Goal: Information Seeking & Learning: Find specific page/section

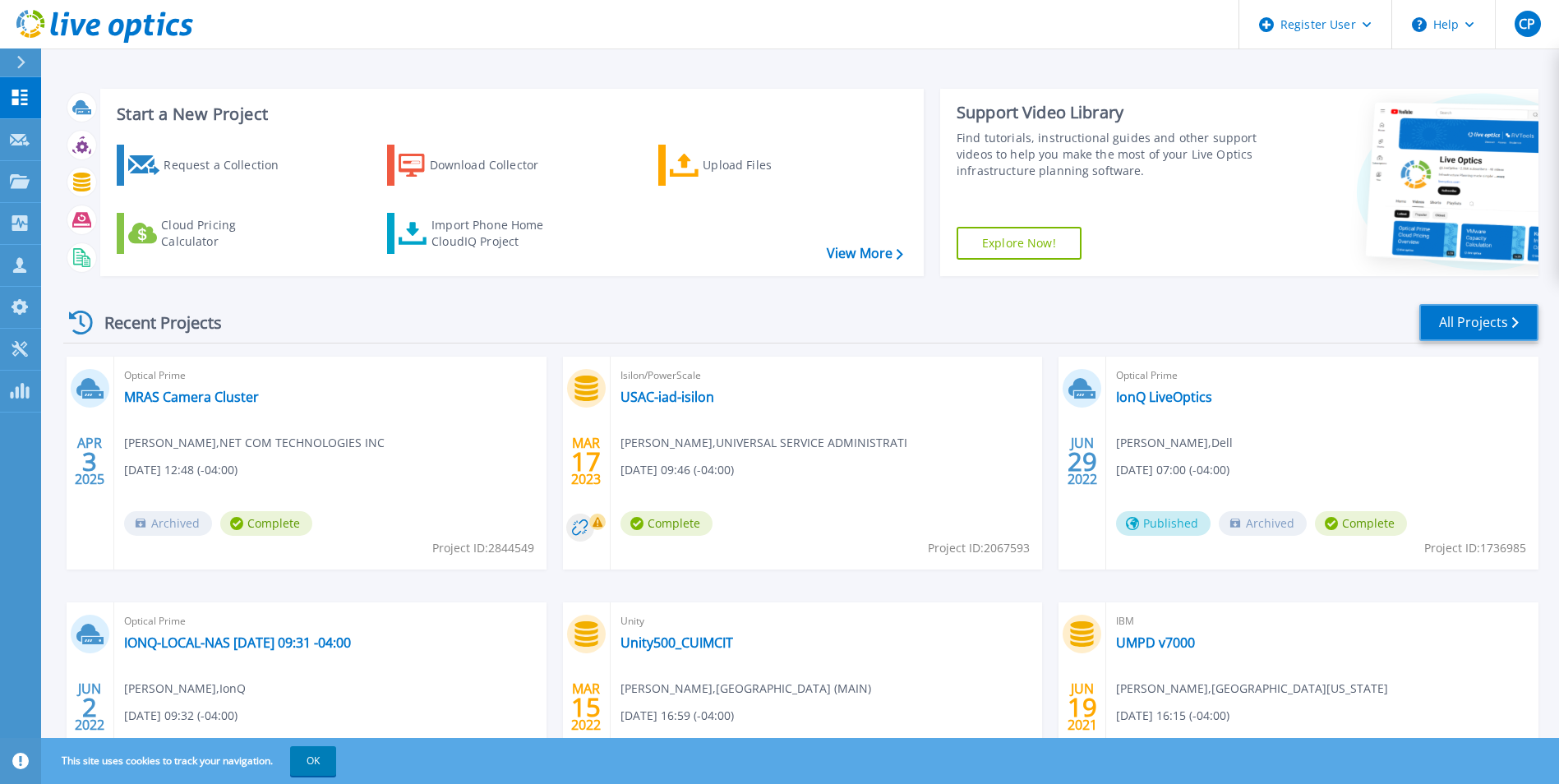
click at [1455, 323] on link "All Projects" at bounding box center [1479, 323] width 119 height 37
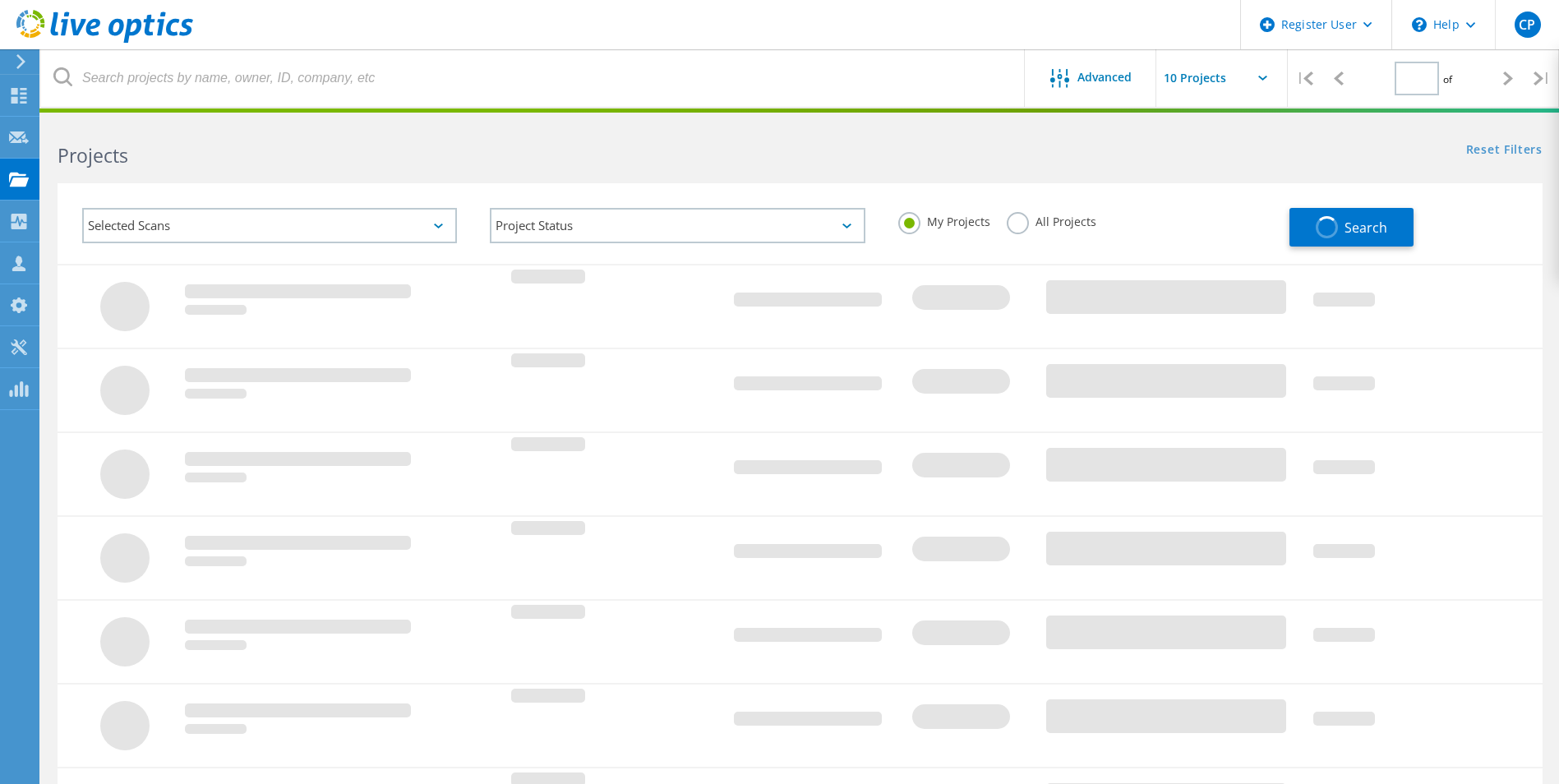
type input "1"
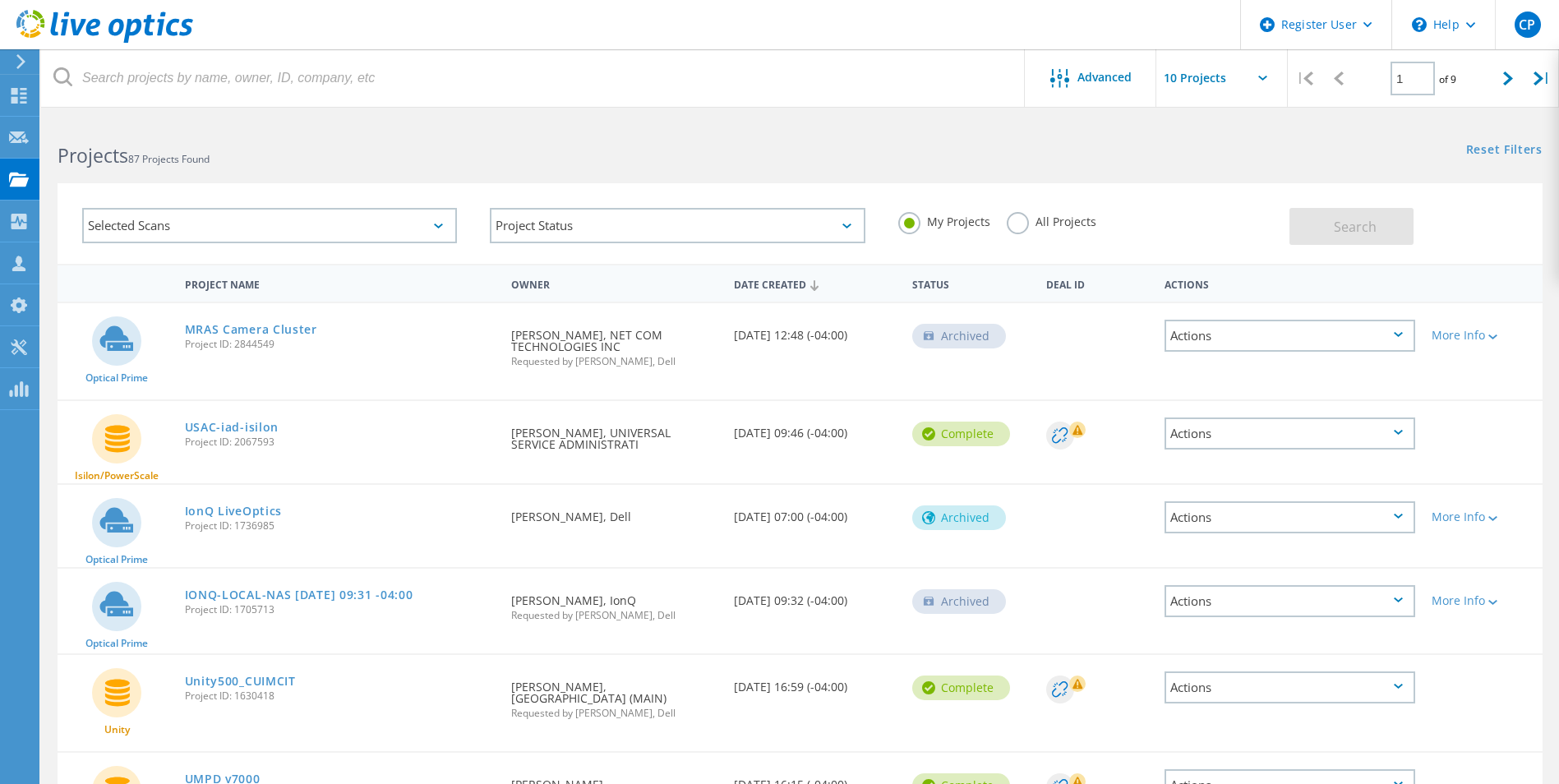
click at [437, 219] on div "Selected Scans" at bounding box center [270, 225] width 374 height 35
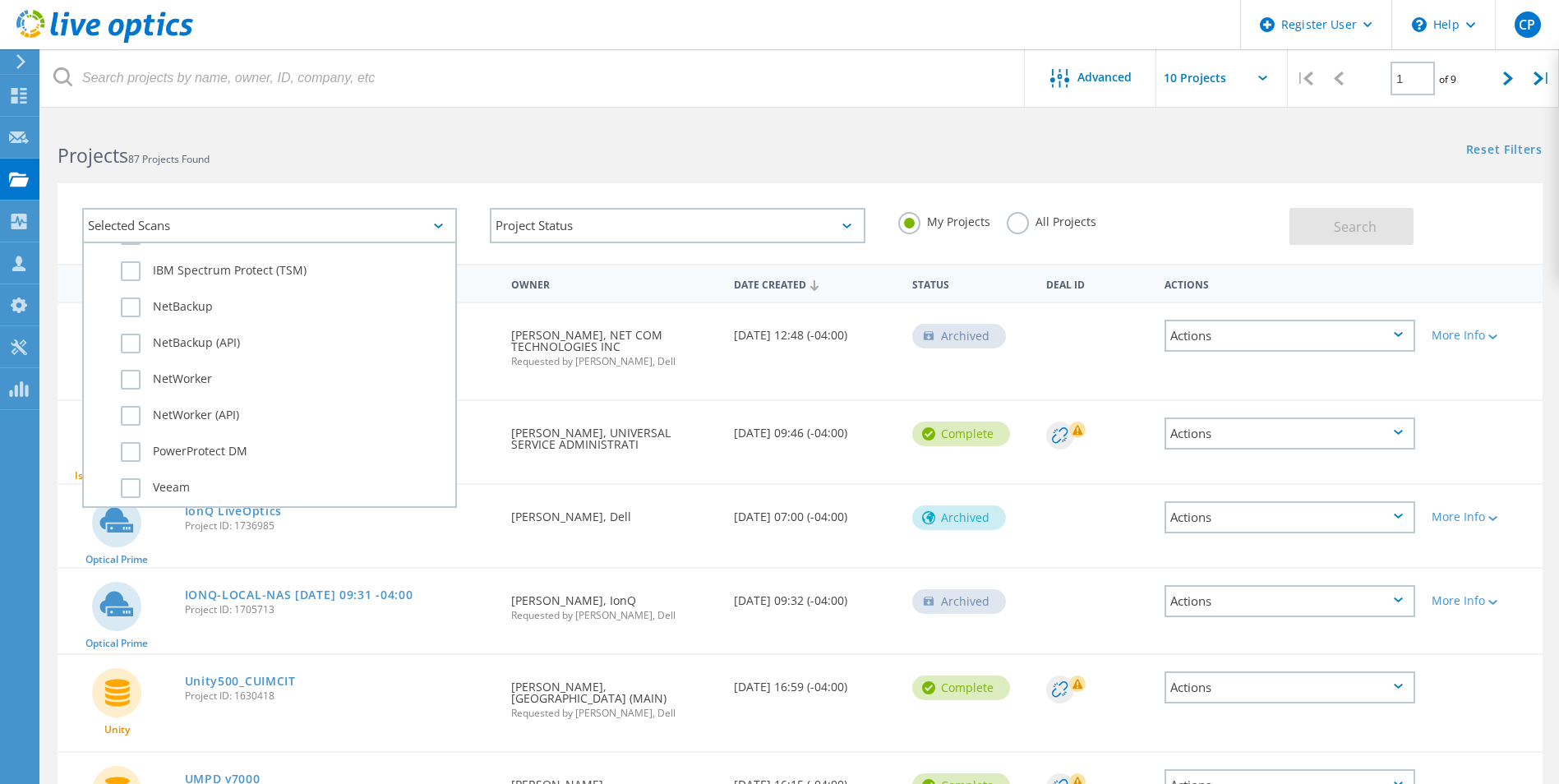
scroll to position [1155, 0]
click at [137, 475] on label "Dossier" at bounding box center [284, 475] width 327 height 20
click at [0, 0] on input "Dossier" at bounding box center [0, 0] width 0 height 0
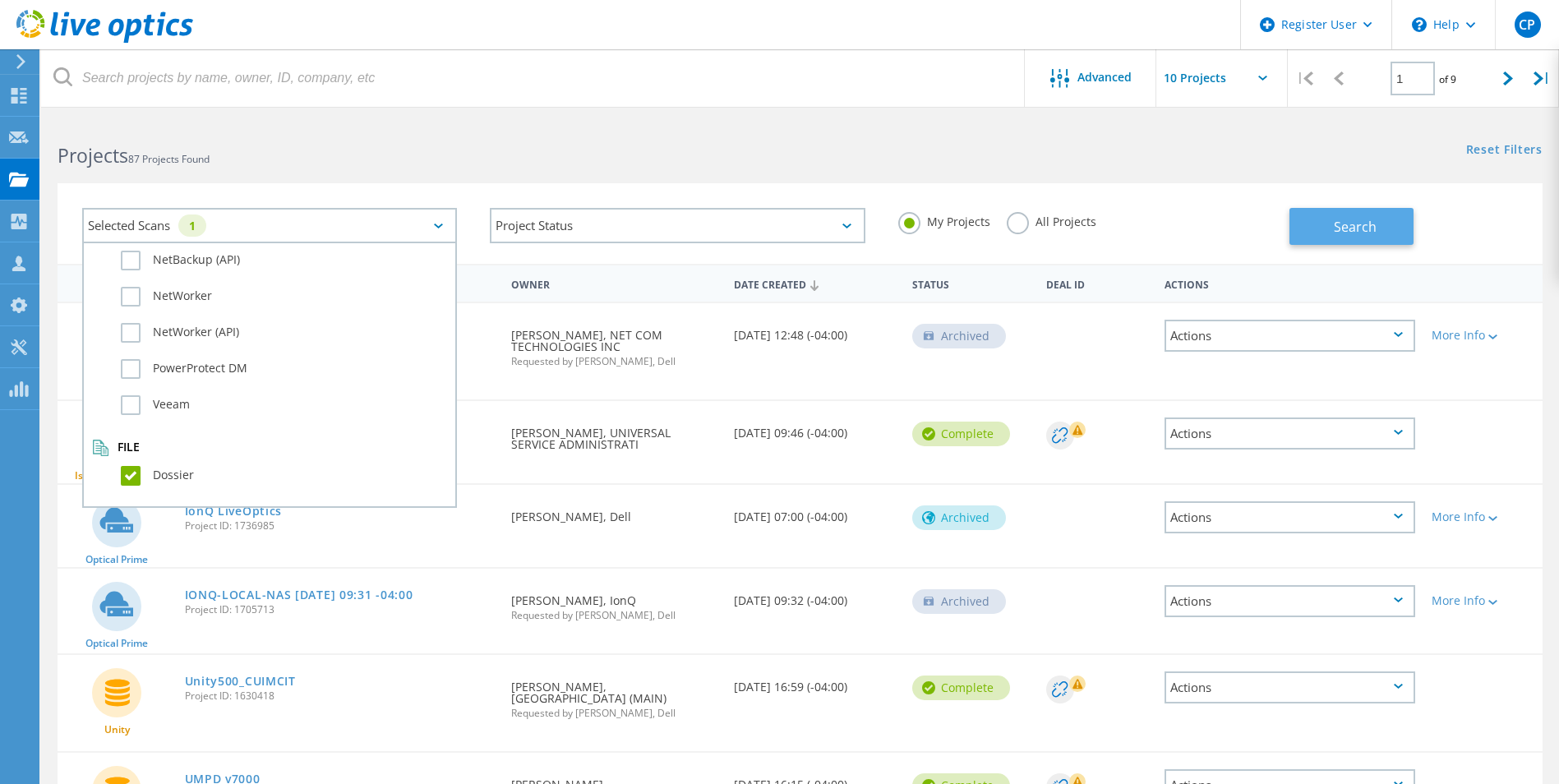
click at [1345, 220] on span "Search" at bounding box center [1355, 226] width 43 height 18
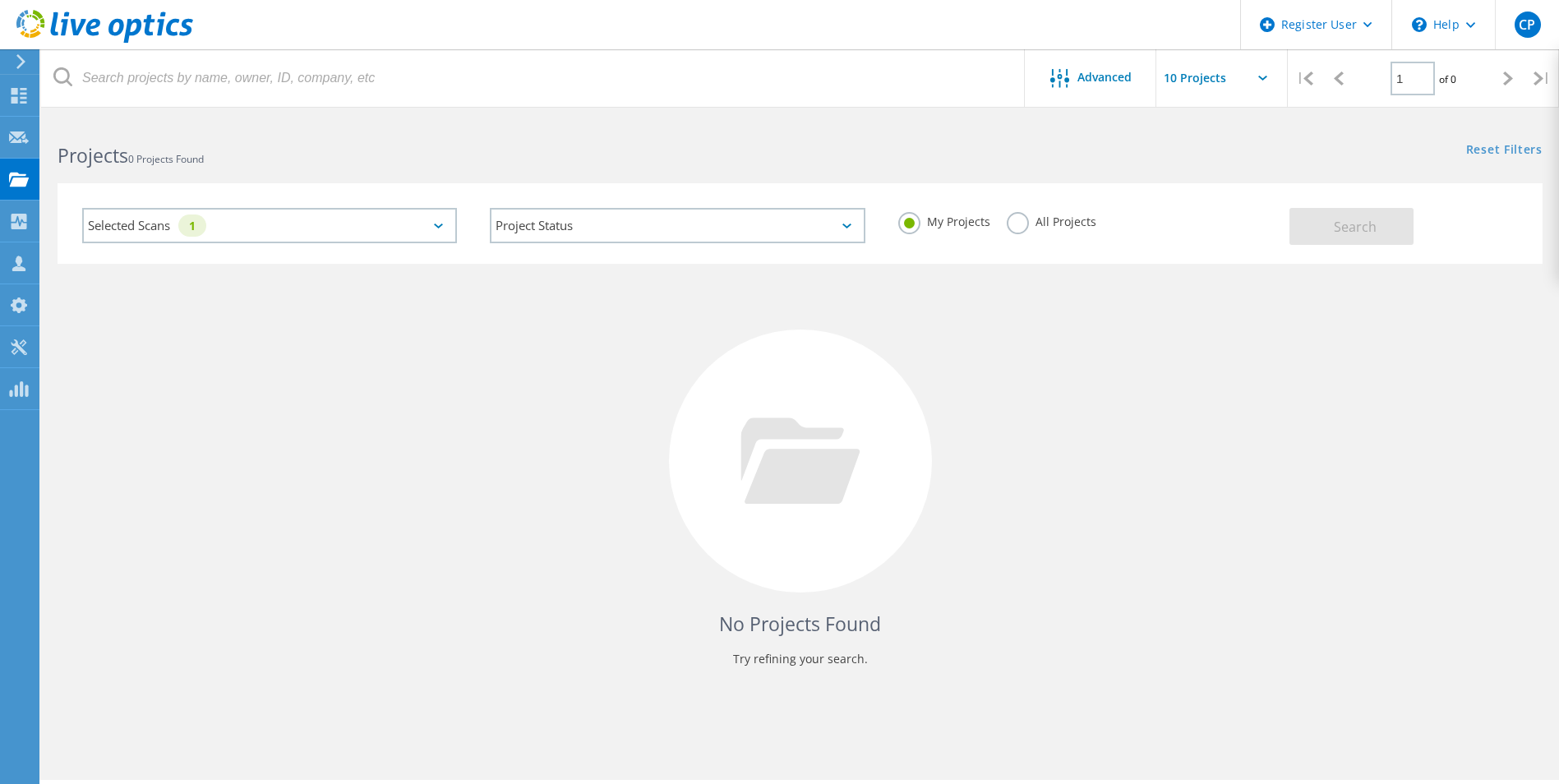
click at [1013, 228] on label "All Projects" at bounding box center [1051, 220] width 90 height 16
click at [0, 0] on input "All Projects" at bounding box center [0, 0] width 0 height 0
click at [1331, 229] on button "Search" at bounding box center [1351, 226] width 124 height 37
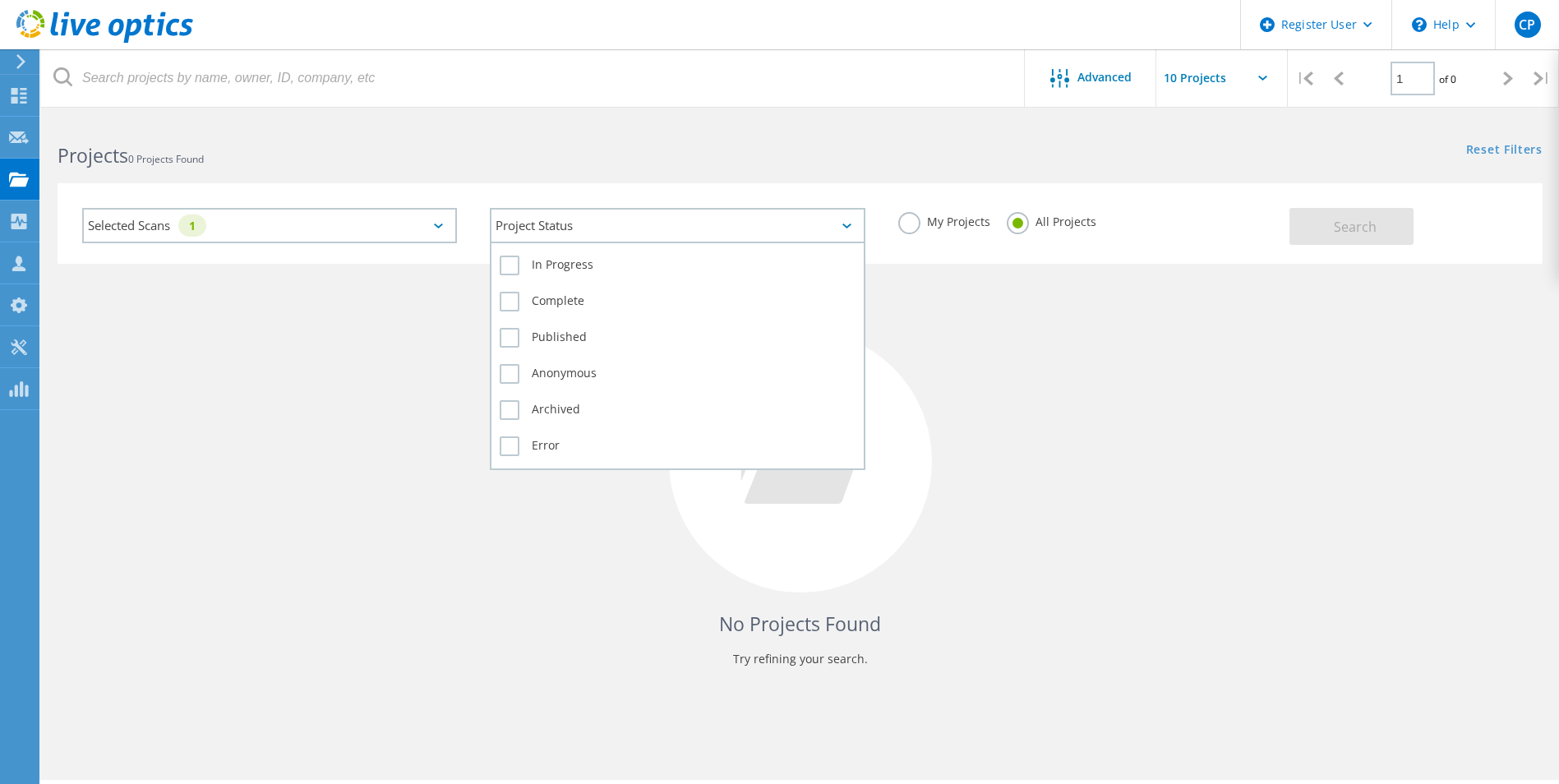
click at [843, 224] on icon at bounding box center [846, 226] width 9 height 5
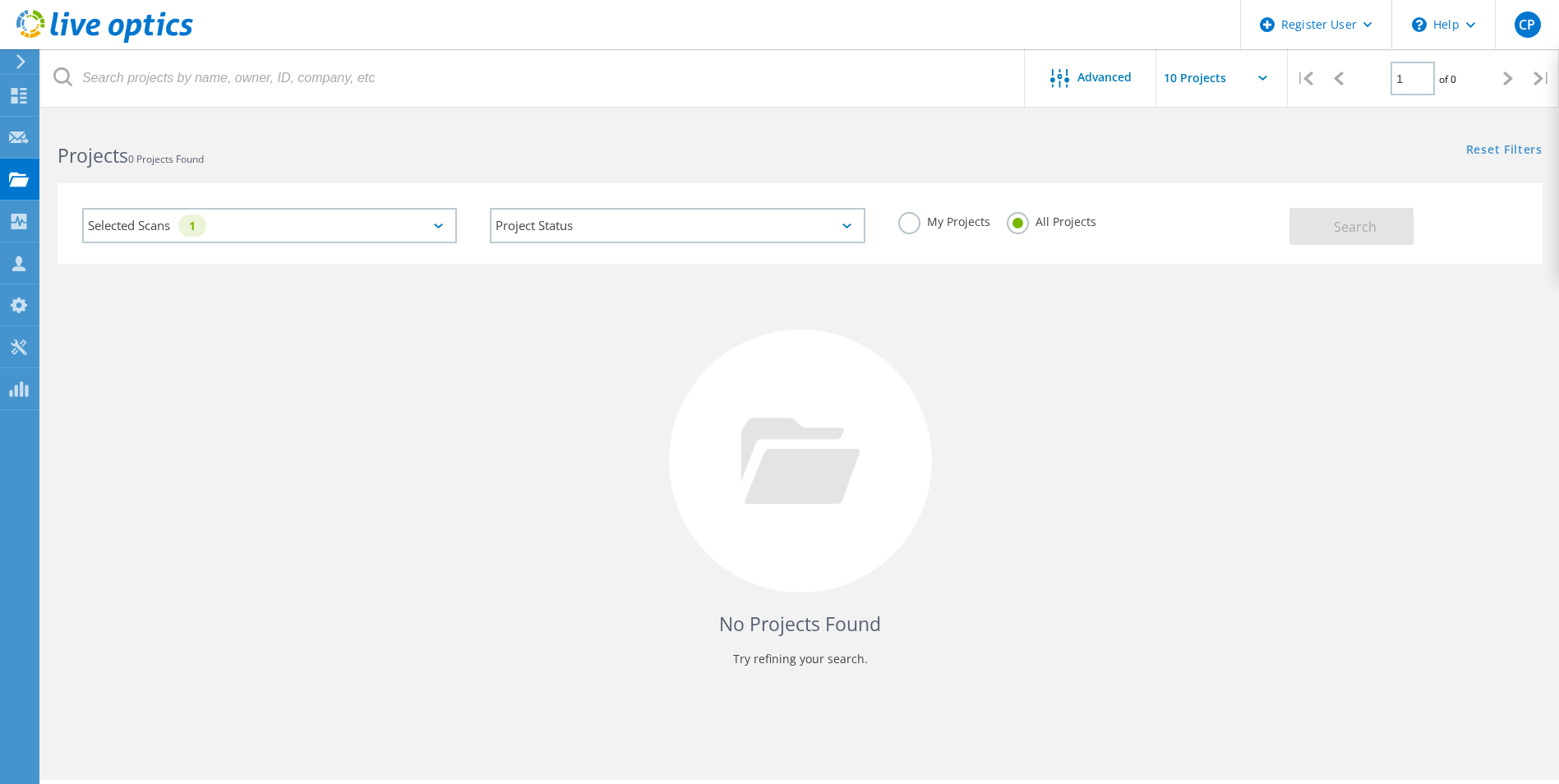
click at [439, 222] on div "Selected Scans 1" at bounding box center [270, 225] width 374 height 35
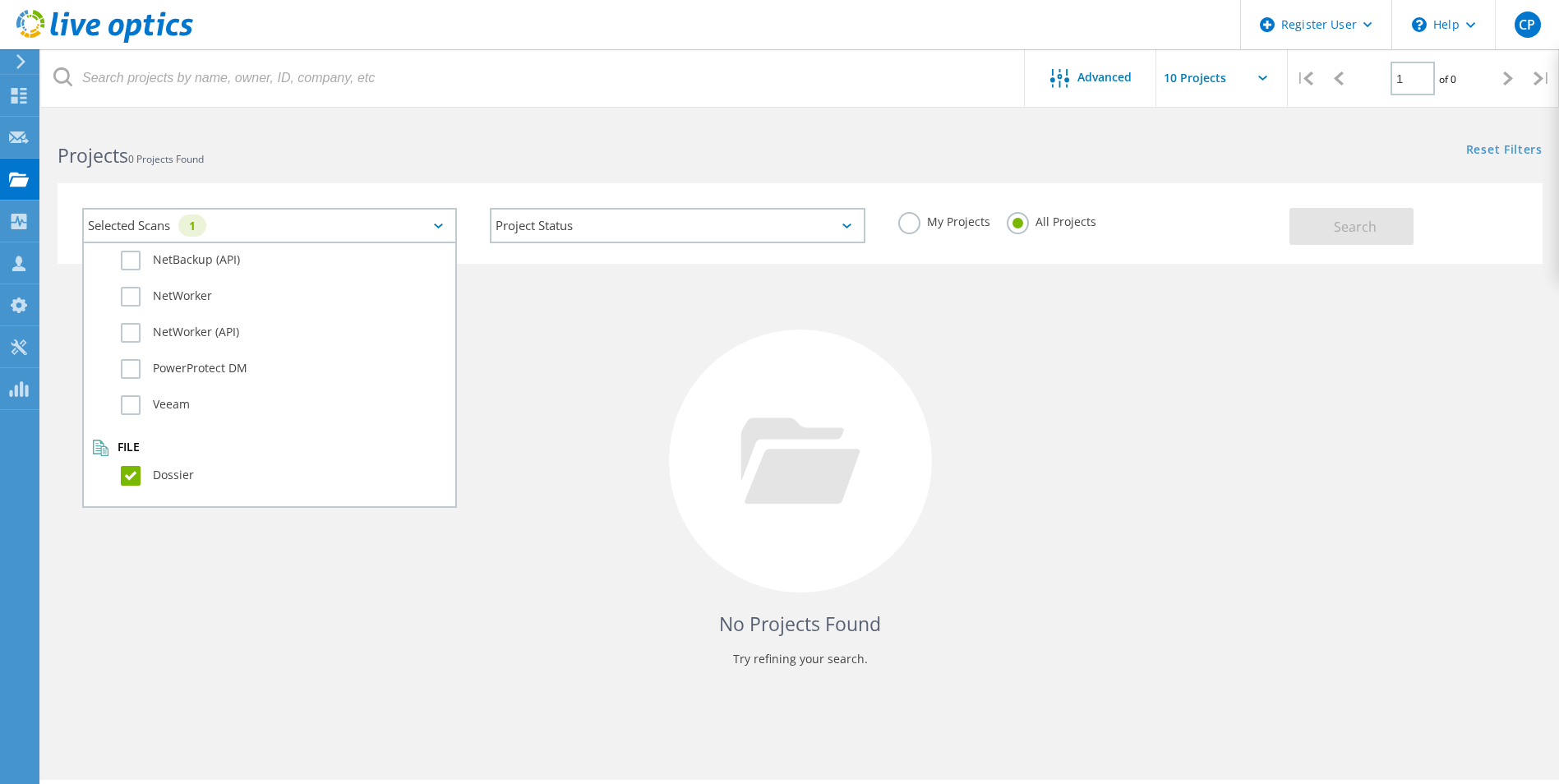
click at [135, 467] on label "Dossier" at bounding box center [284, 475] width 327 height 20
click at [0, 0] on input "Dossier" at bounding box center [0, 0] width 0 height 0
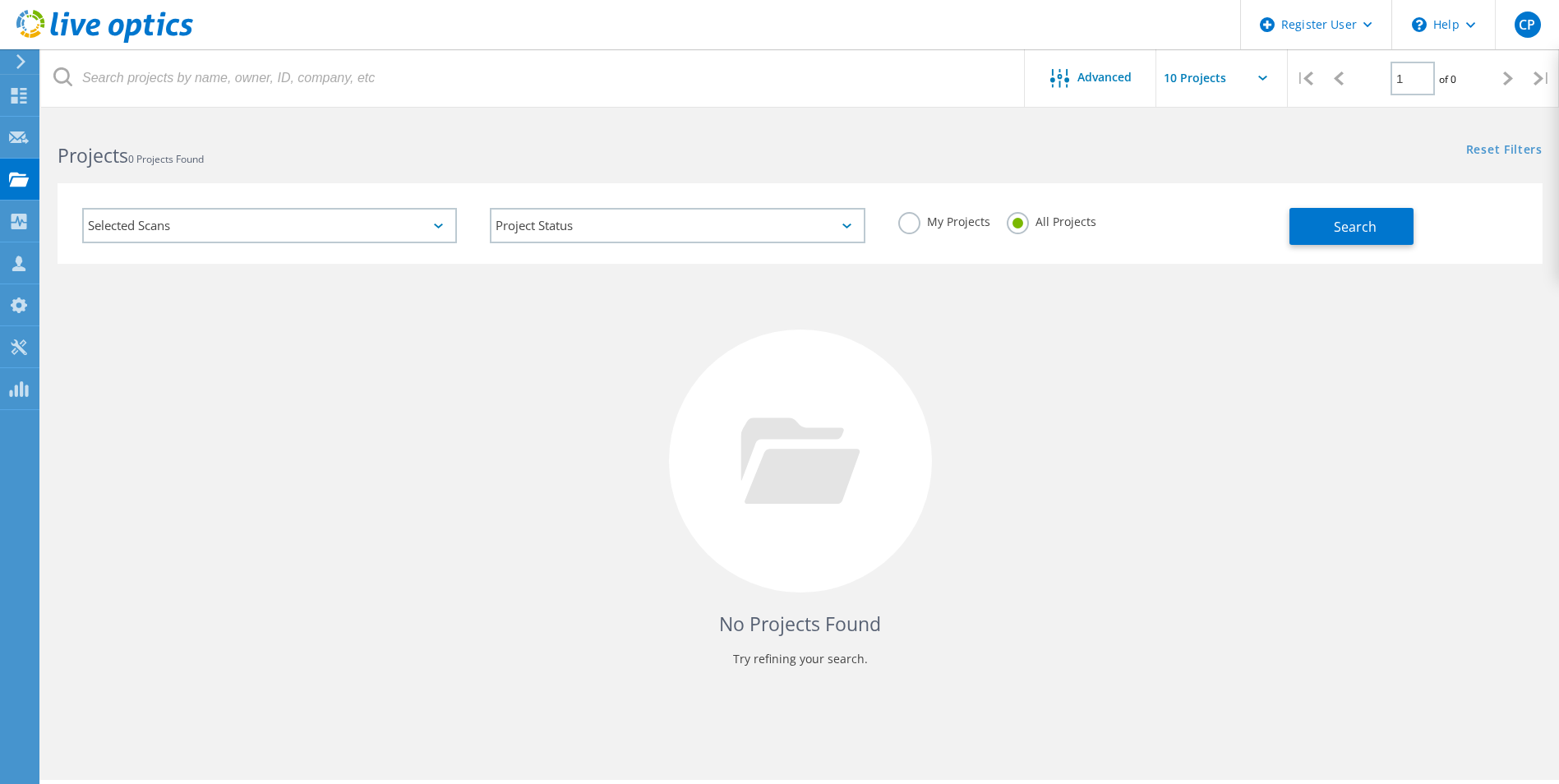
click at [625, 282] on div "No Projects Found Try refining your search." at bounding box center [800, 475] width 1485 height 425
click at [1311, 223] on button "Search" at bounding box center [1351, 226] width 124 height 37
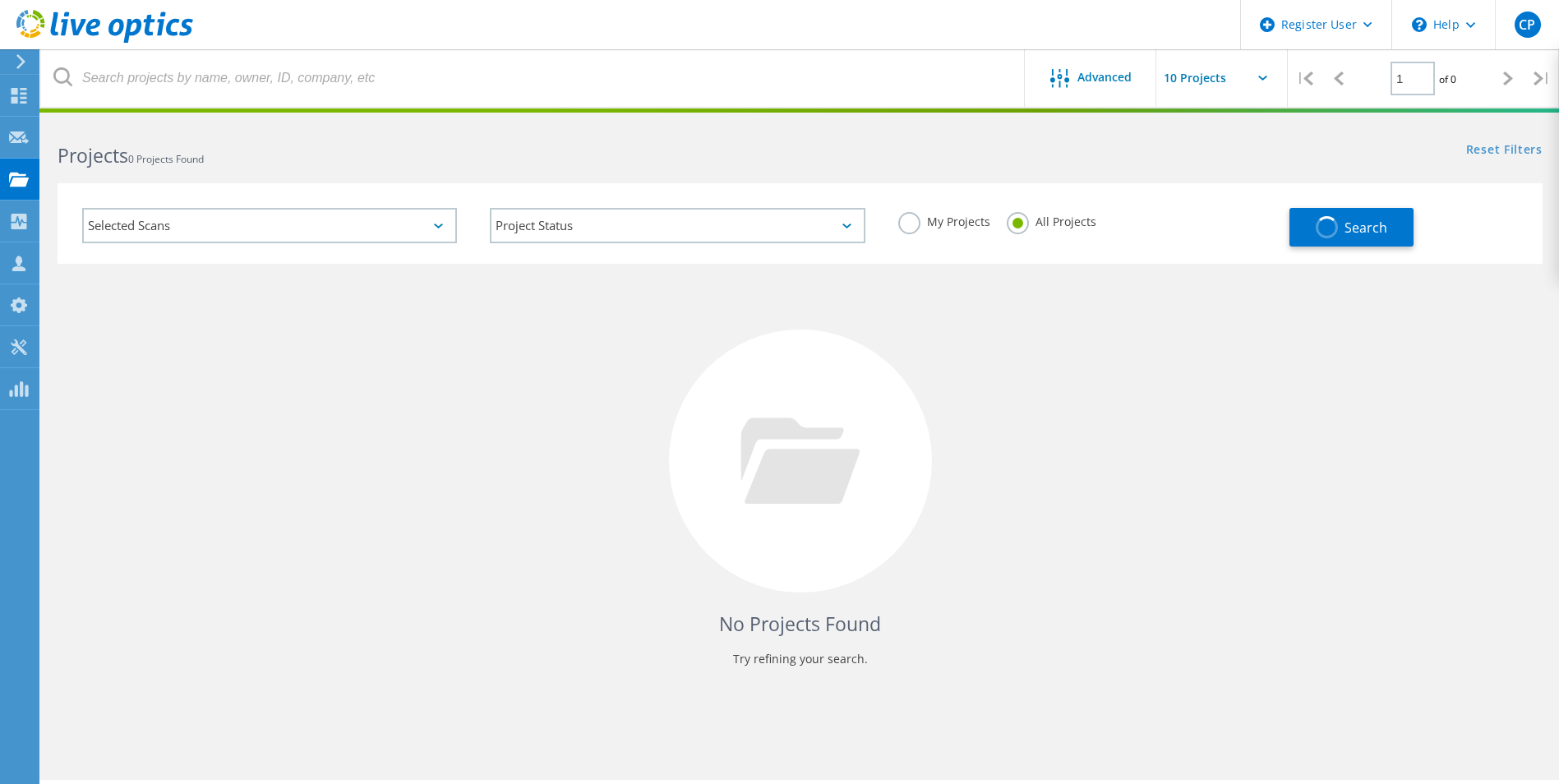
click at [1217, 82] on input "text" at bounding box center [1238, 78] width 164 height 58
click at [1223, 112] on div "Show 10 Projects" at bounding box center [1238, 121] width 162 height 27
type input "Show 10 Projects"
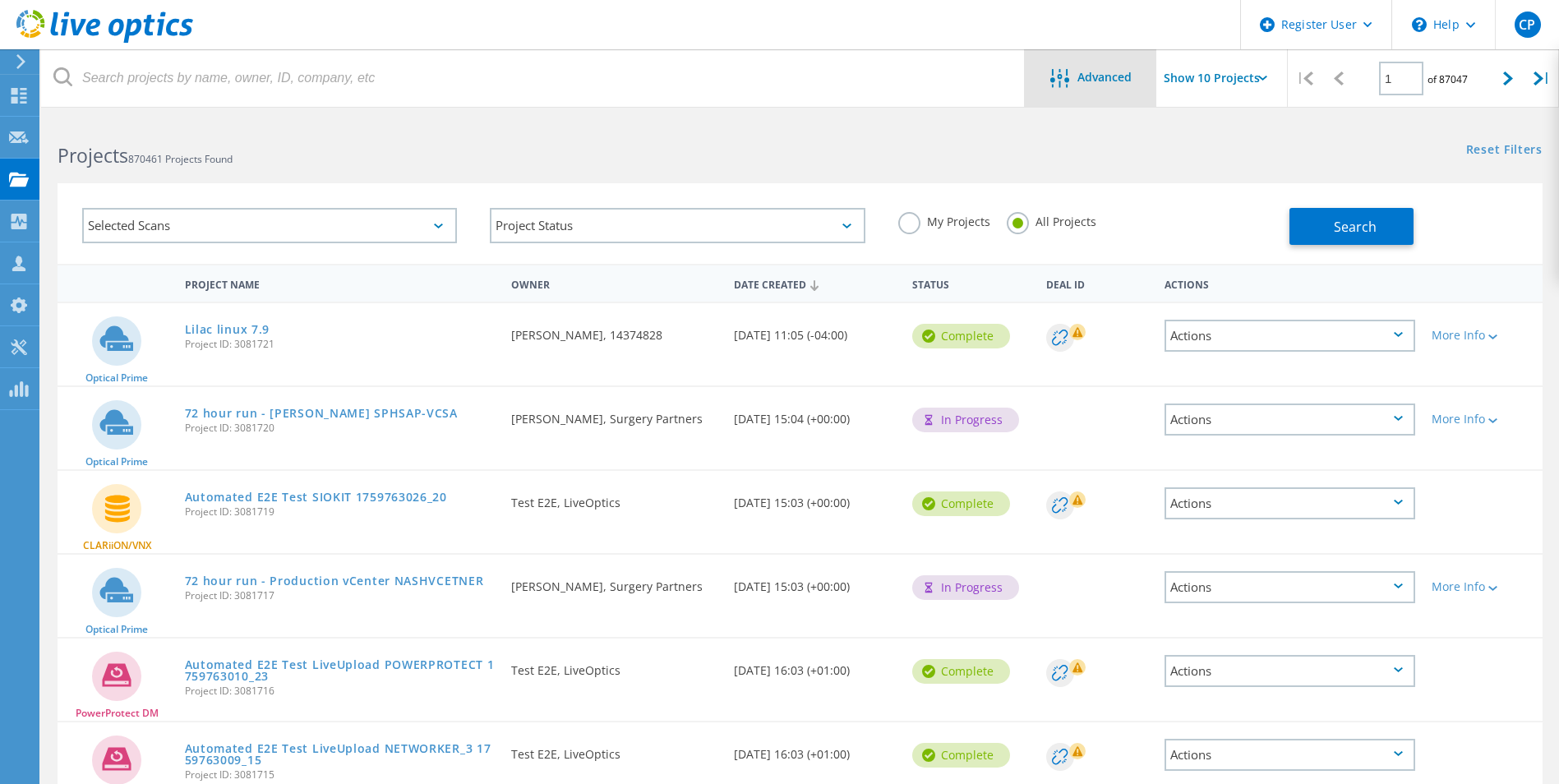
click at [1095, 81] on span "Advanced" at bounding box center [1104, 77] width 54 height 12
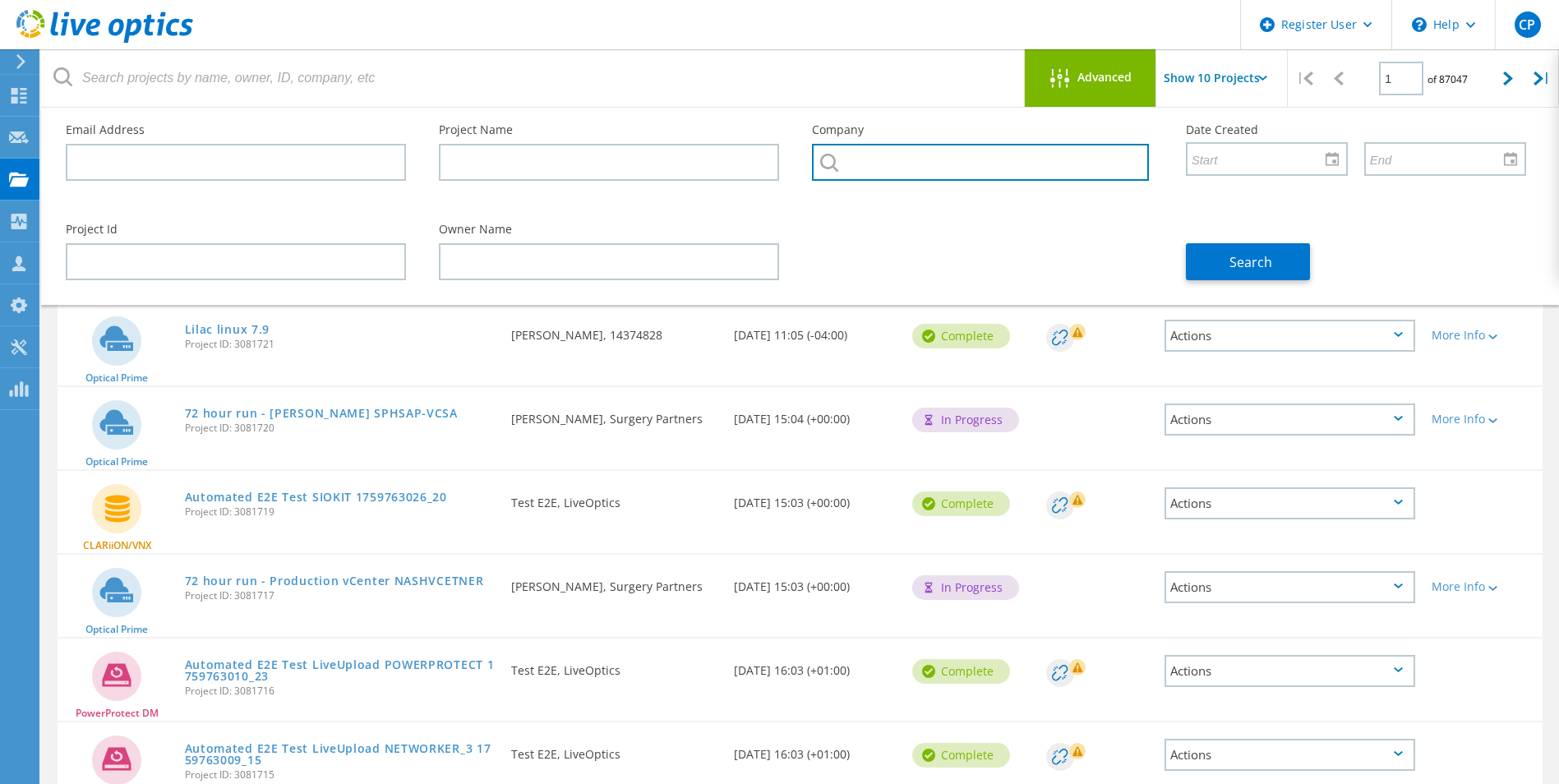
click at [917, 169] on input "text" at bounding box center [980, 162] width 336 height 37
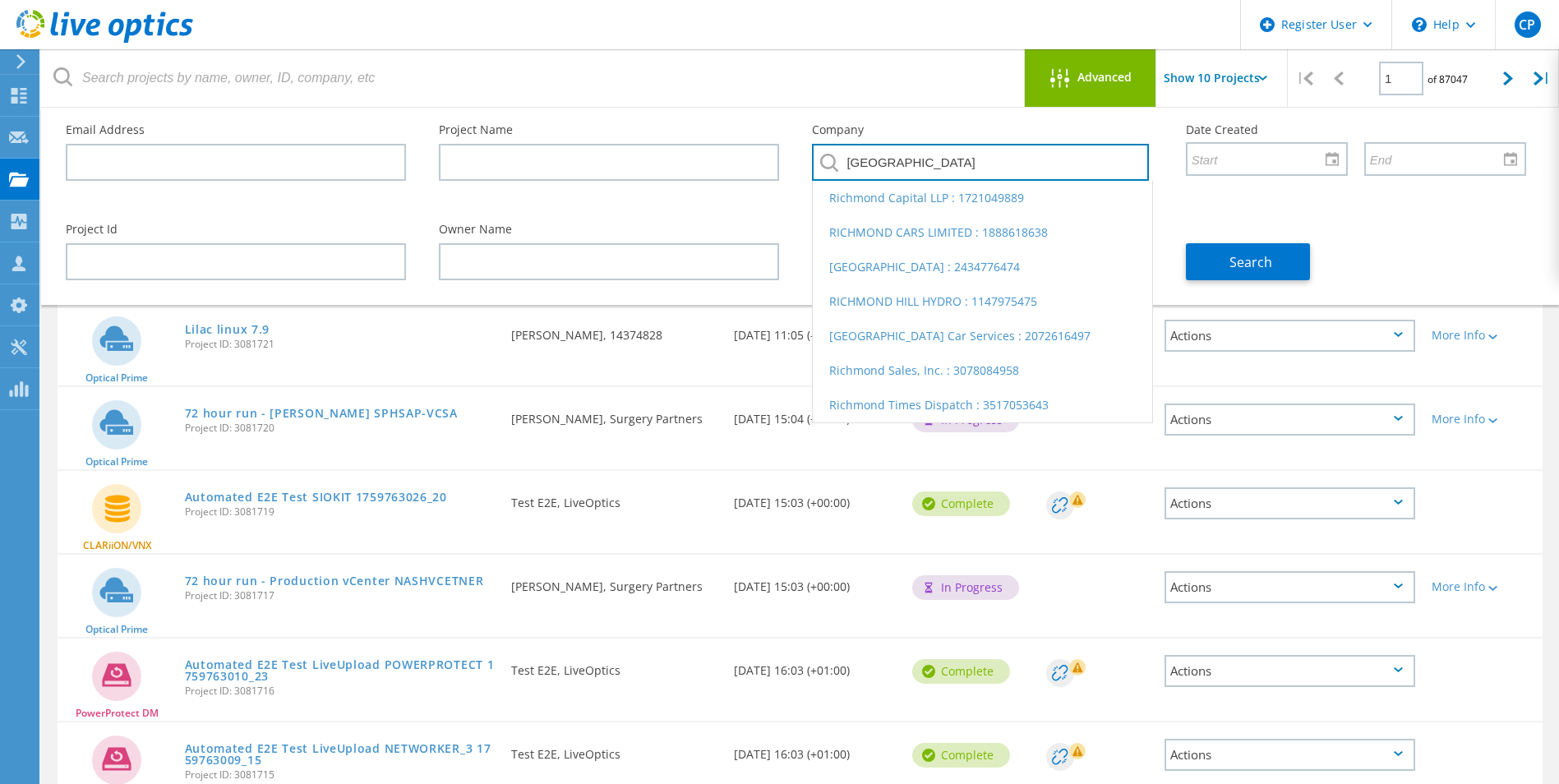
type input "[GEOGRAPHIC_DATA]"
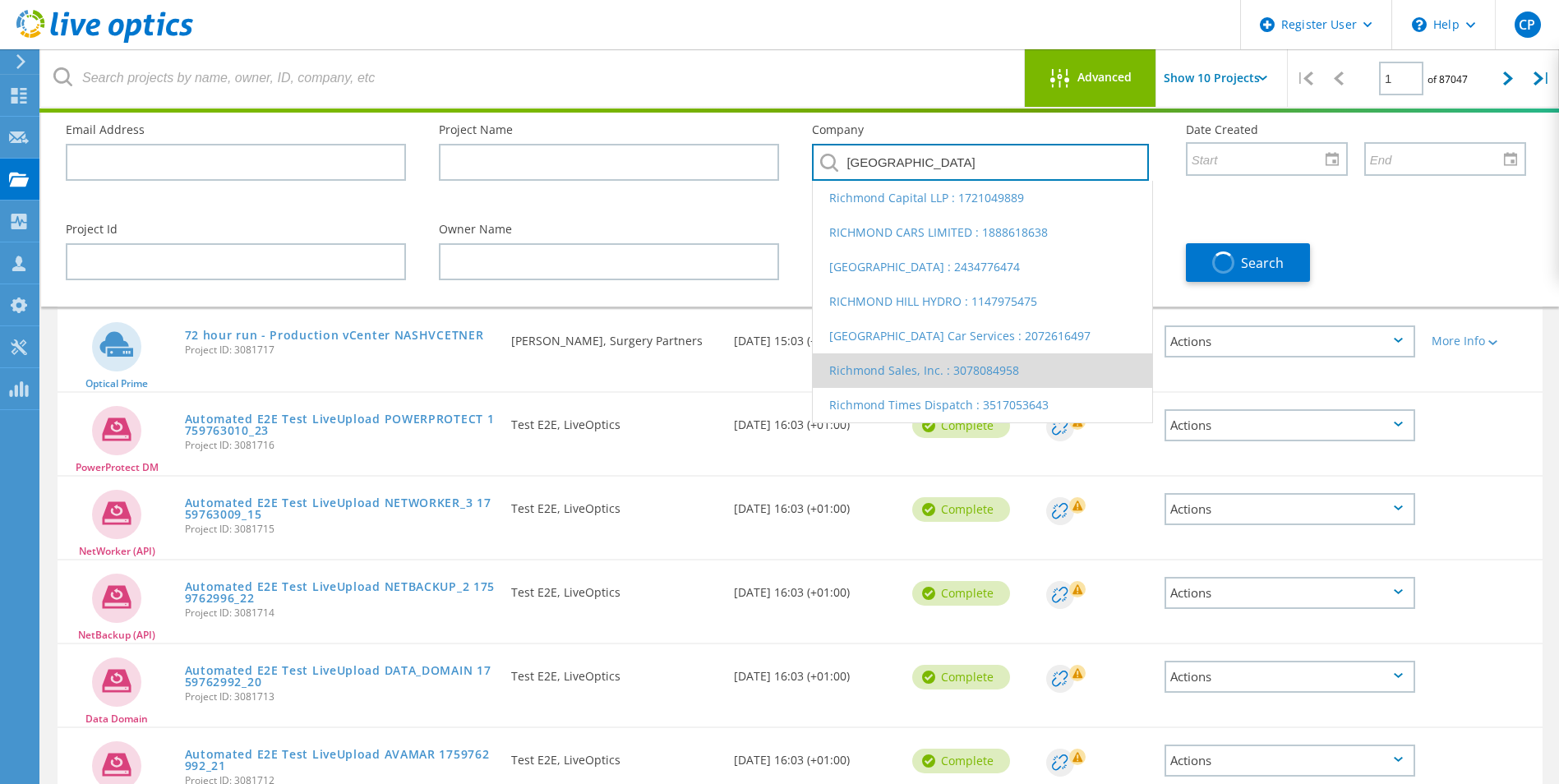
scroll to position [247, 0]
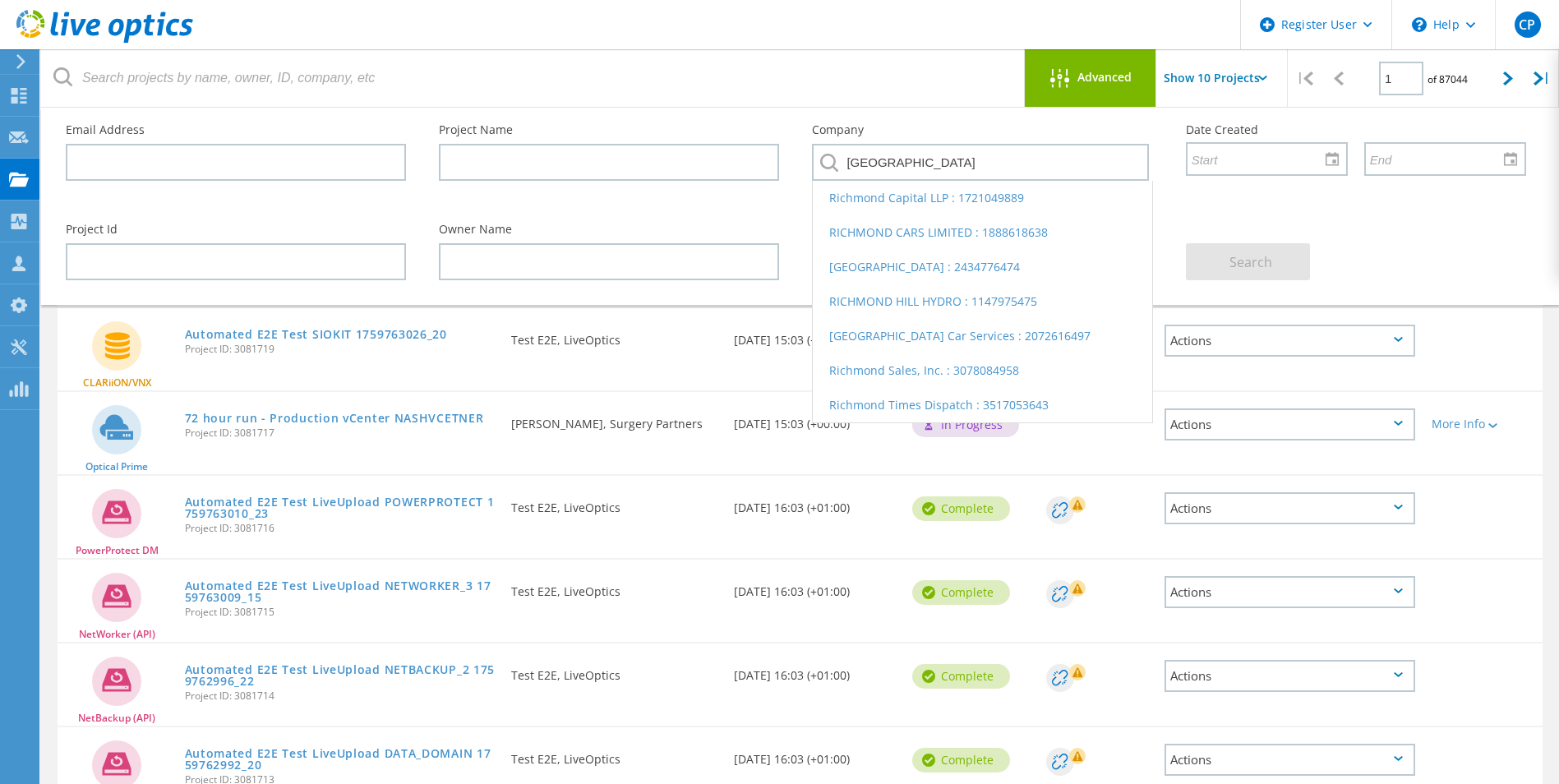
click at [1220, 211] on div "Search" at bounding box center [1356, 251] width 374 height 90
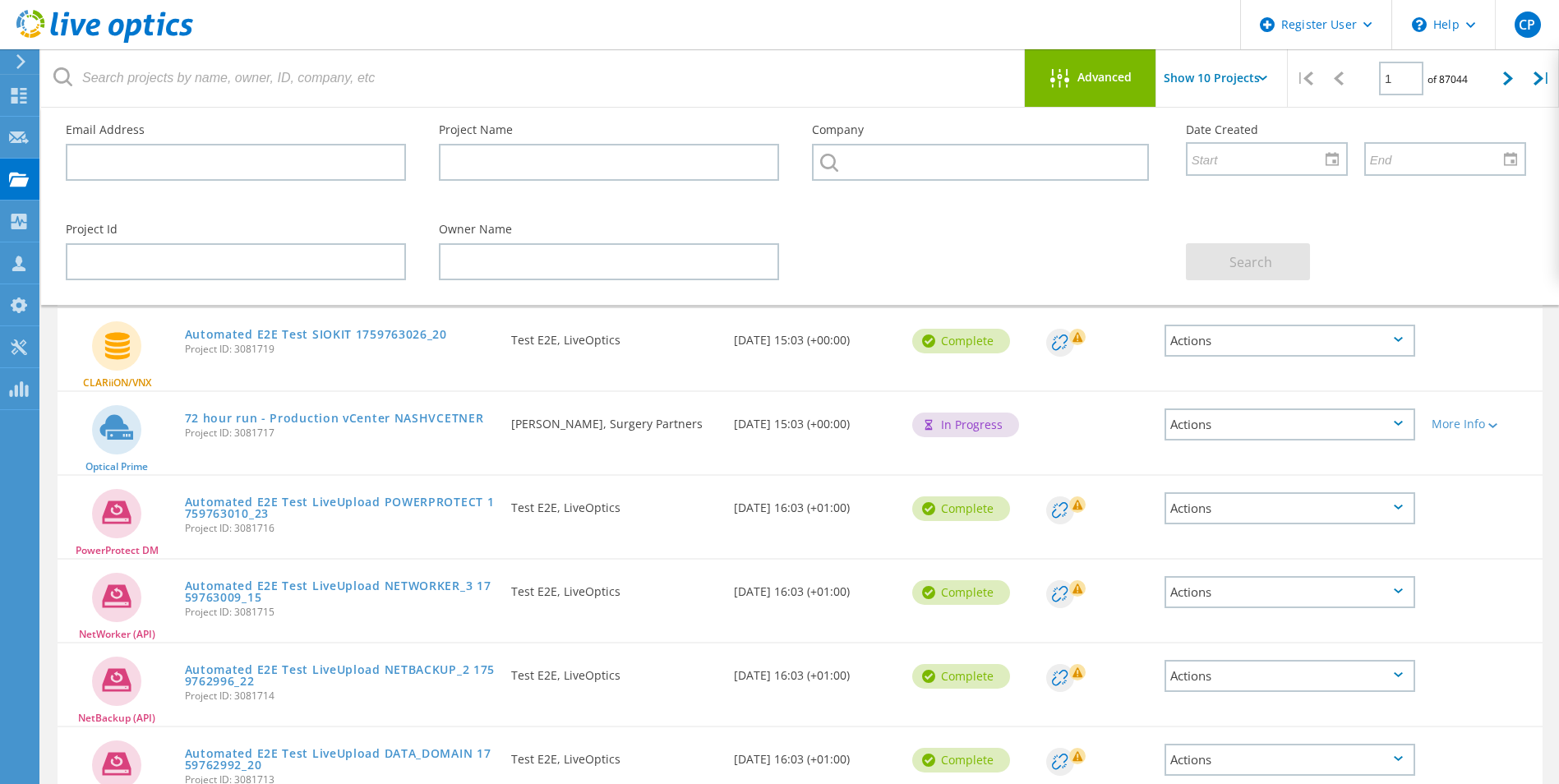
click at [1122, 85] on div "Advanced" at bounding box center [1091, 79] width 131 height 20
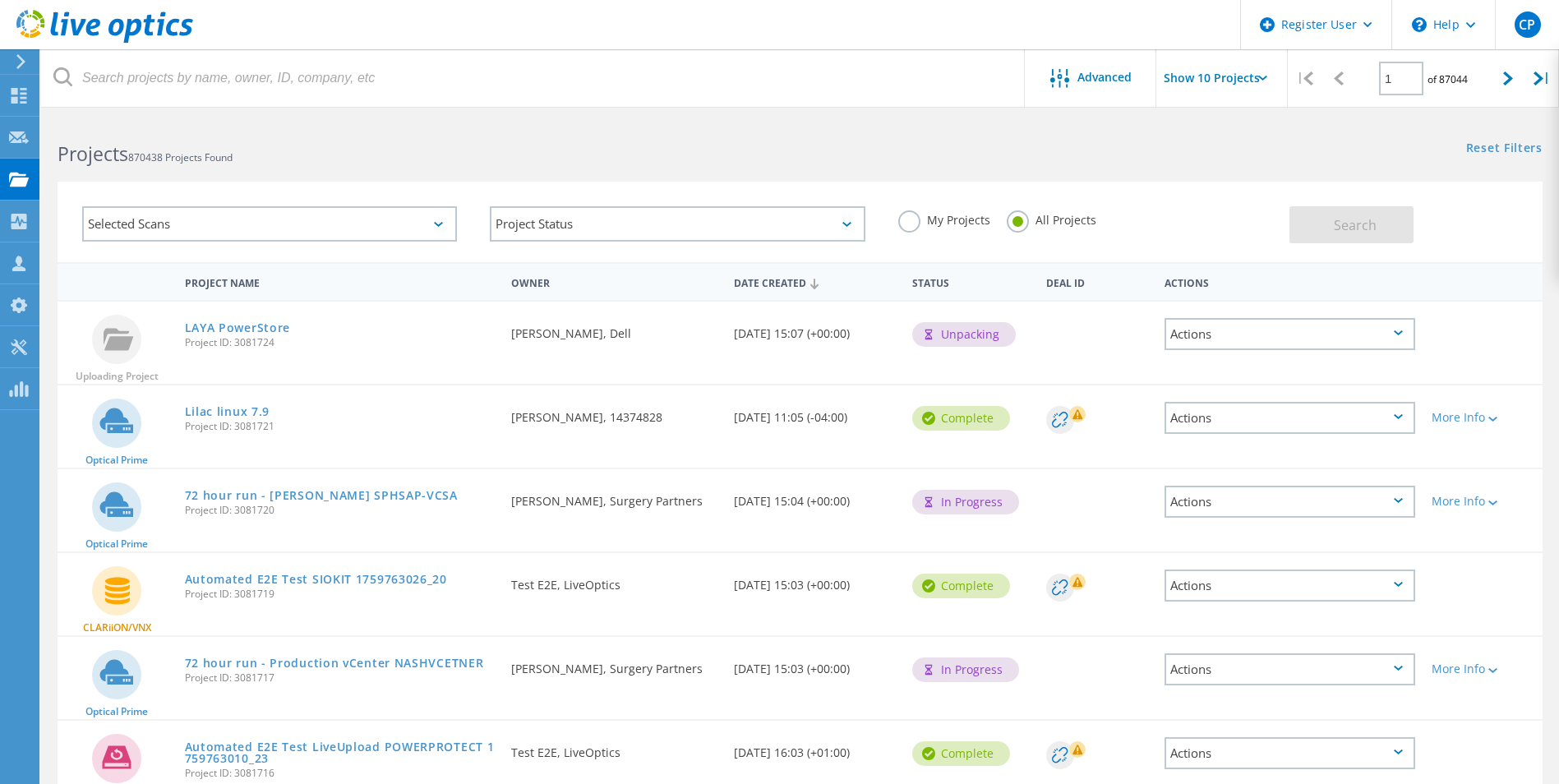
scroll to position [0, 0]
click at [435, 231] on div "Selected Scans" at bounding box center [270, 225] width 374 height 35
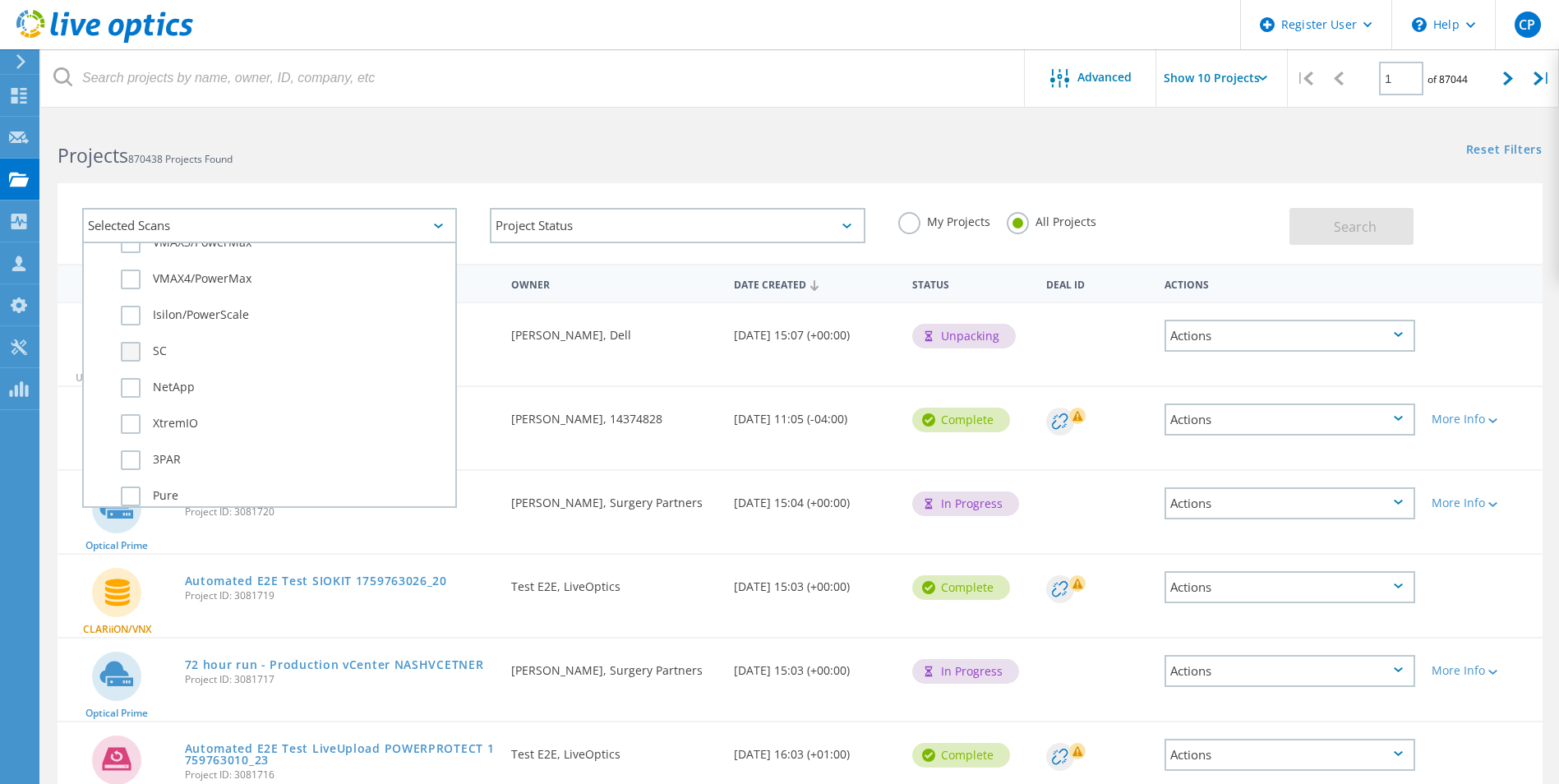
scroll to position [554, 0]
click at [132, 319] on label "Isilon/PowerScale" at bounding box center [284, 320] width 327 height 20
click at [0, 0] on input "Isilon/PowerScale" at bounding box center [0, 0] width 0 height 0
click at [1317, 223] on button "Search" at bounding box center [1351, 226] width 124 height 37
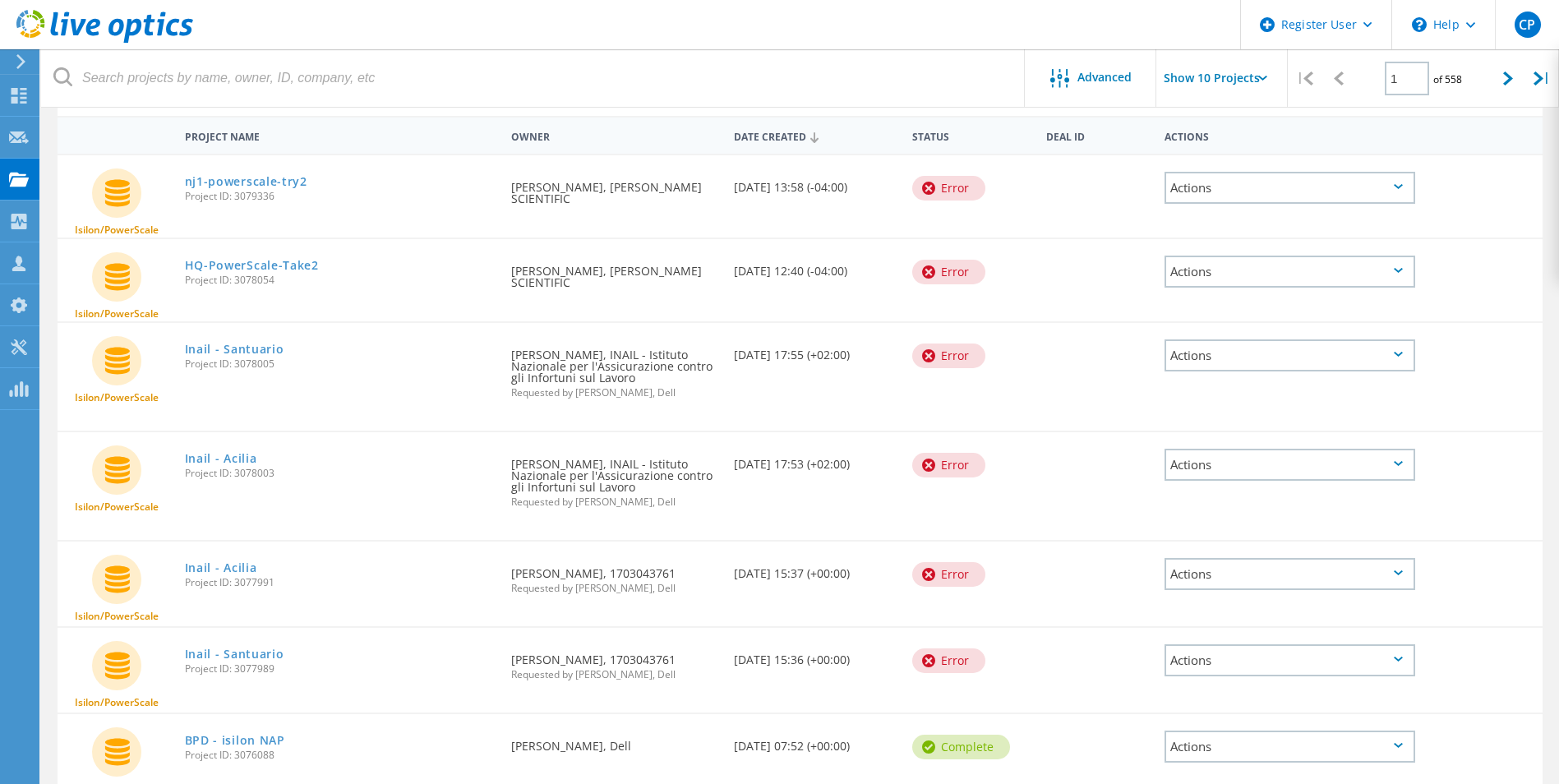
scroll to position [0, 0]
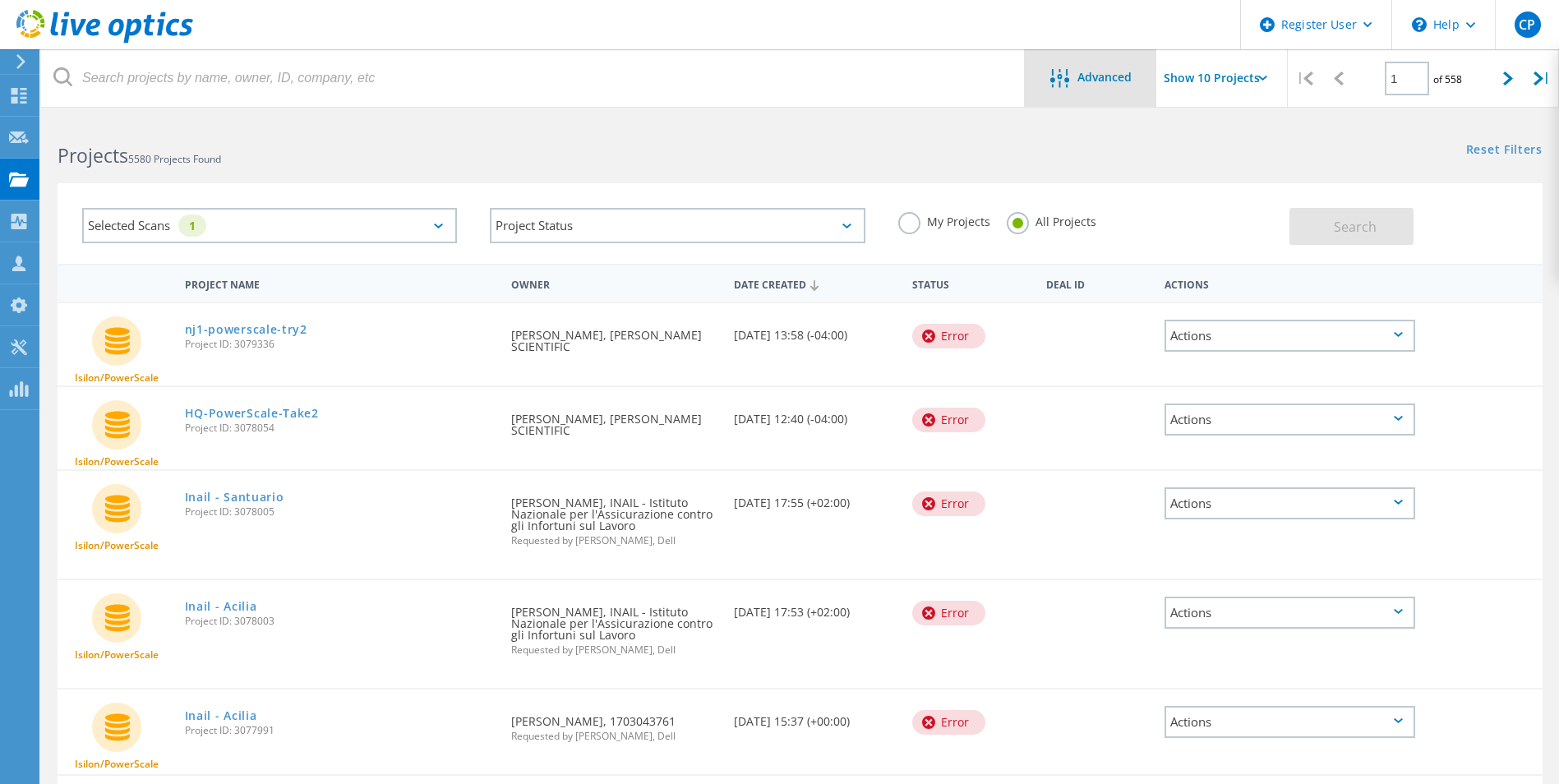
click at [1105, 78] on span "Advanced" at bounding box center [1104, 77] width 54 height 12
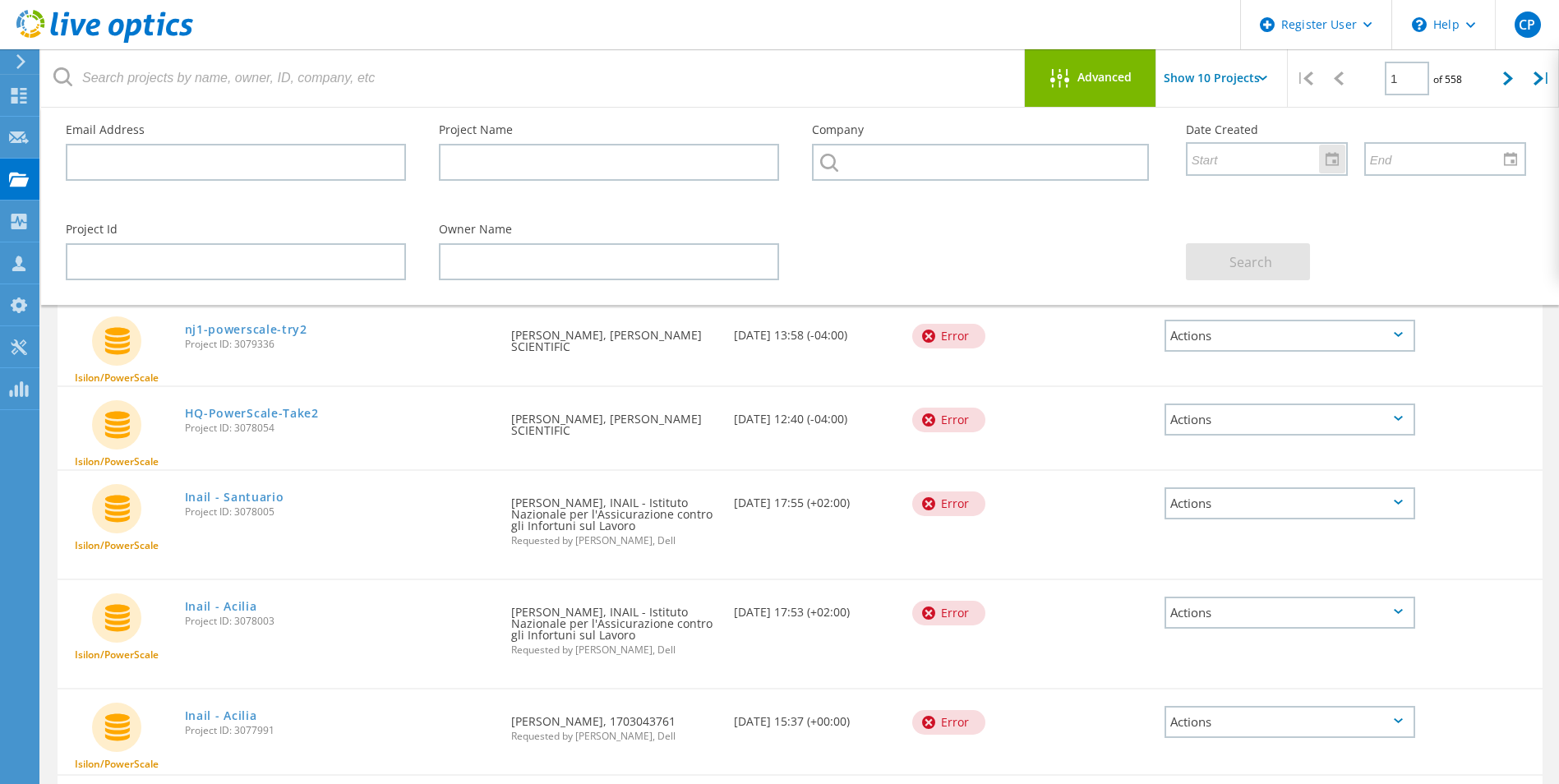
click at [1328, 161] on div at bounding box center [1333, 159] width 27 height 28
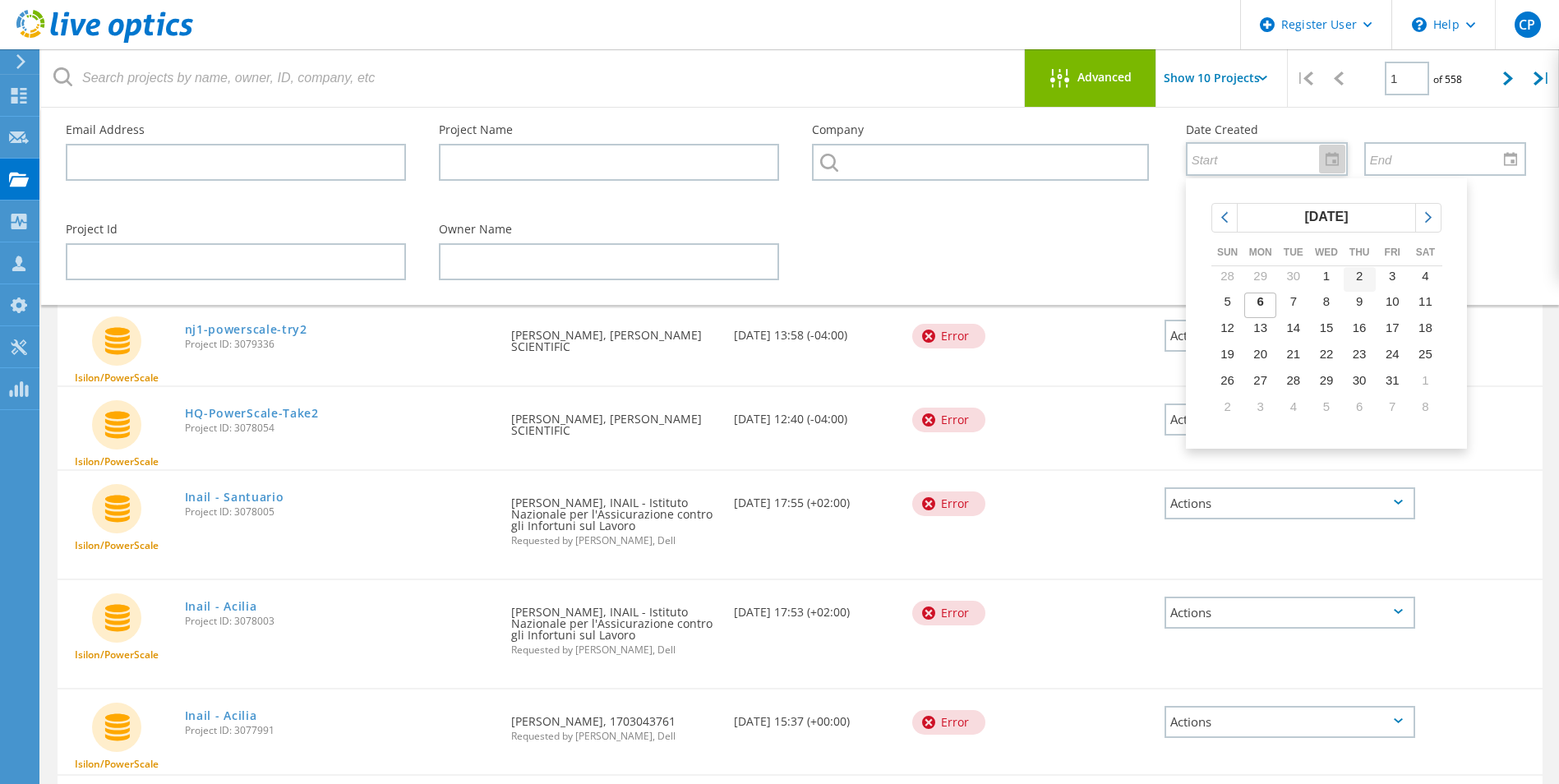
click at [1358, 273] on span "2" at bounding box center [1358, 276] width 6 height 14
type input "[DATE]"
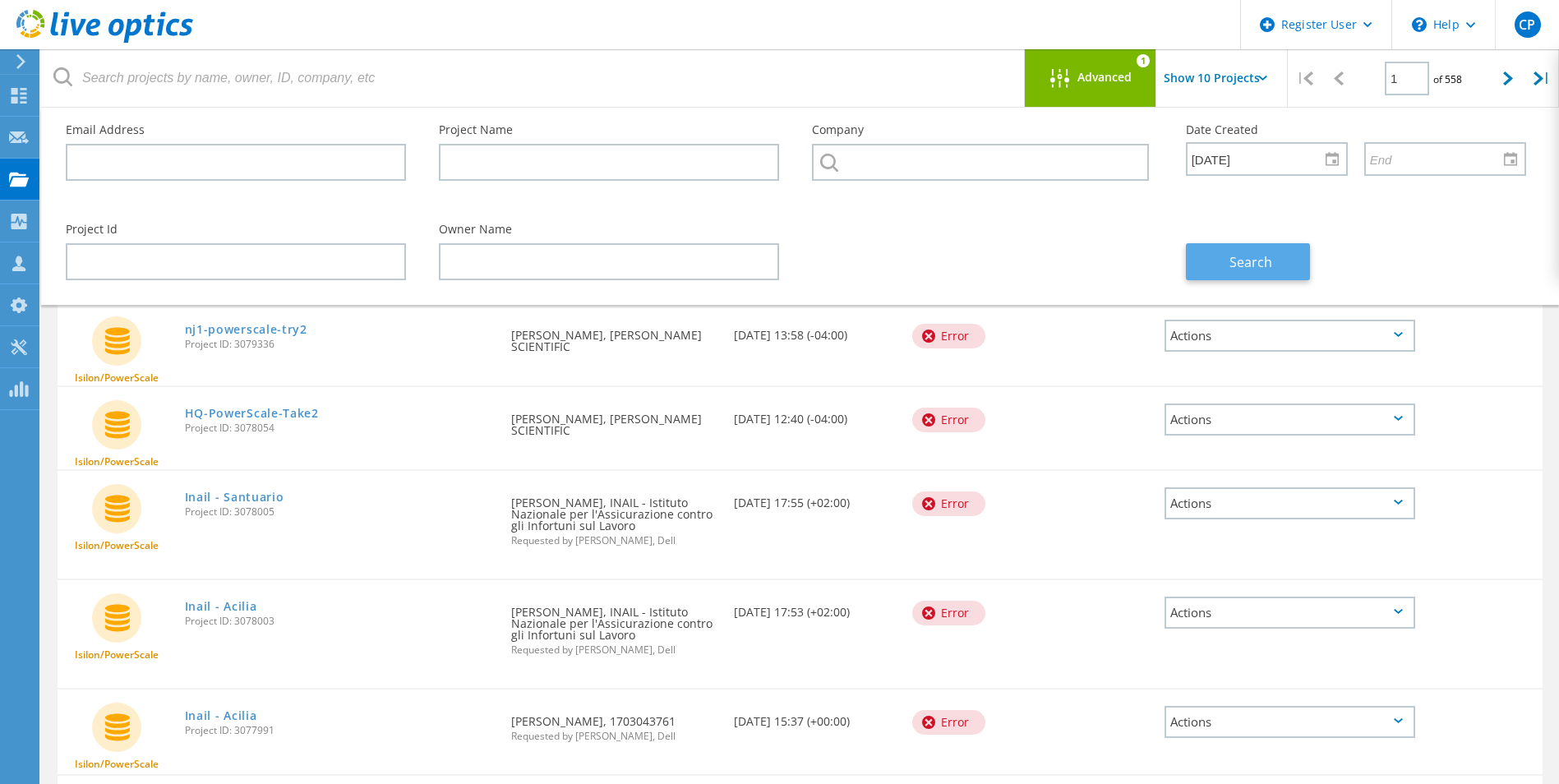
click at [1255, 262] on span "Search" at bounding box center [1251, 262] width 43 height 18
